Goal: Find specific page/section: Find specific page/section

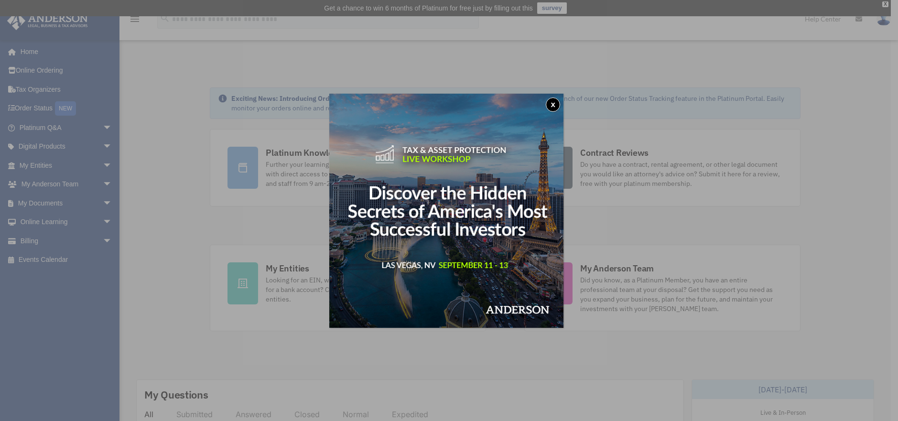
click at [37, 163] on div "x" at bounding box center [449, 210] width 898 height 421
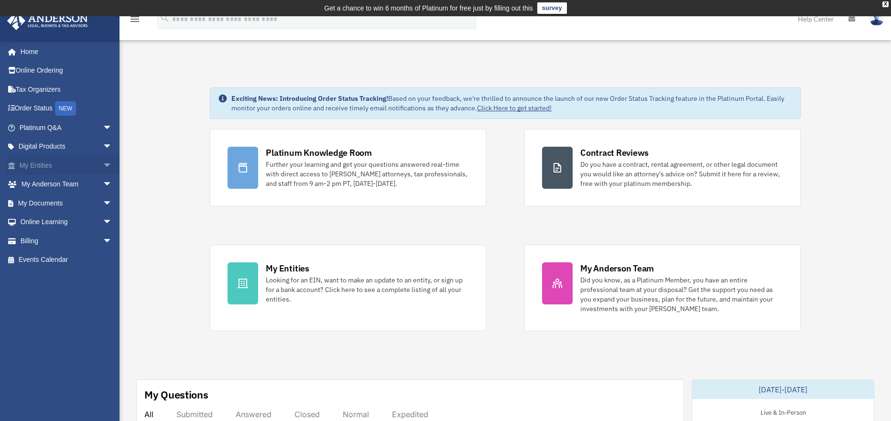
click at [103, 163] on span "arrow_drop_down" at bounding box center [112, 166] width 19 height 20
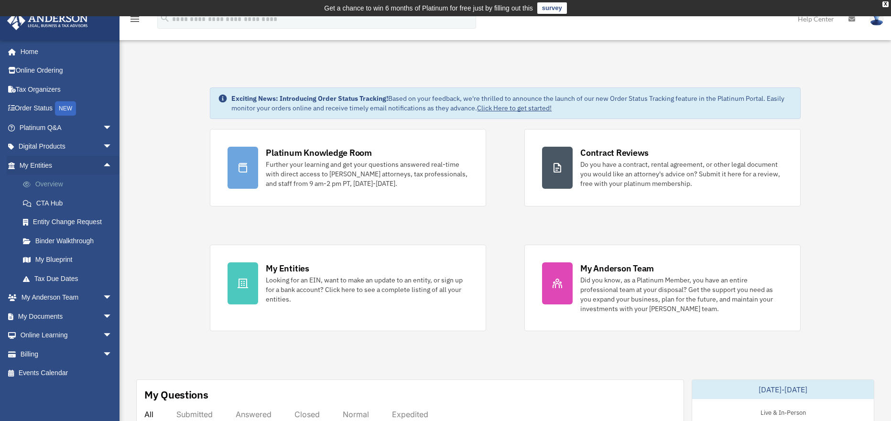
click at [66, 182] on link "Overview" at bounding box center [69, 184] width 113 height 19
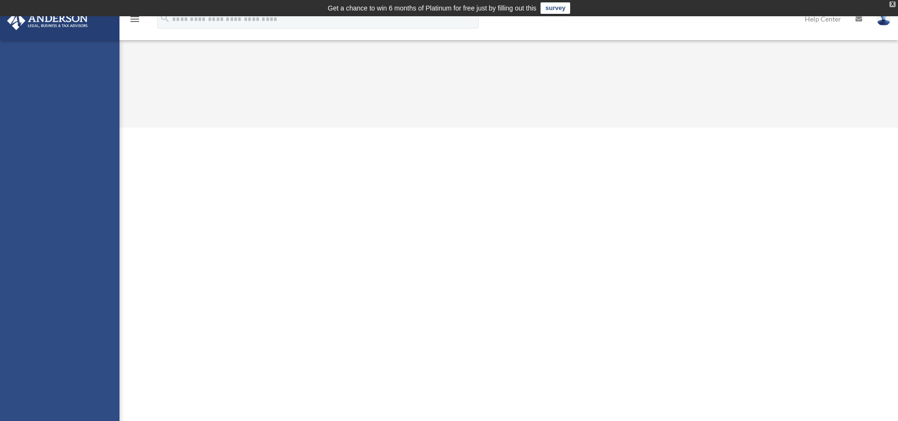
click at [893, 1] on div "X" at bounding box center [893, 4] width 6 height 6
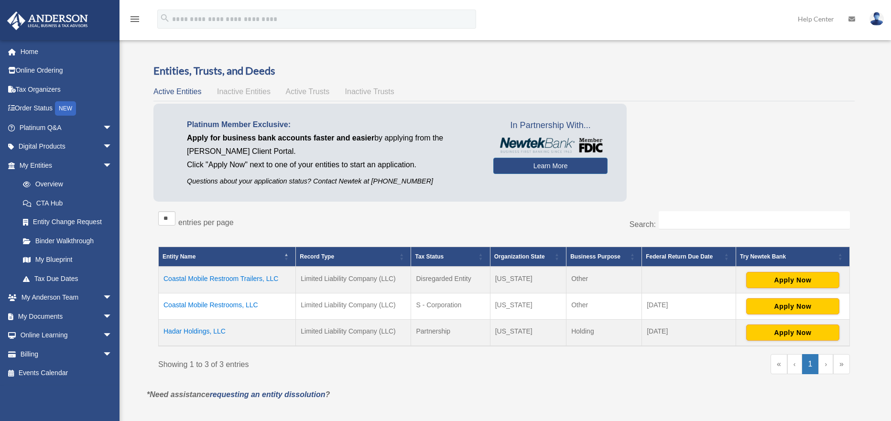
click at [207, 276] on td "Coastal Mobile Restroom Trailers, LLC" at bounding box center [227, 280] width 137 height 27
